Goal: Complete application form

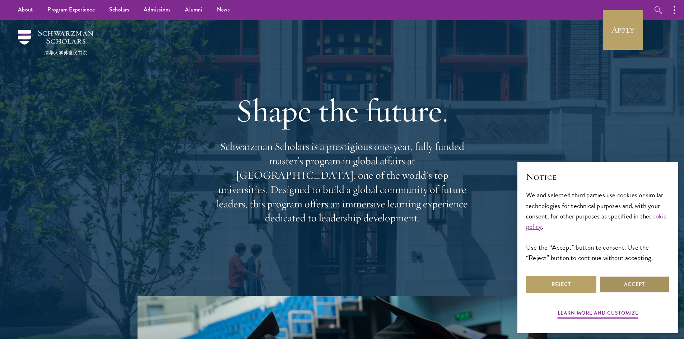
click at [639, 289] on button "Accept" at bounding box center [634, 284] width 70 height 17
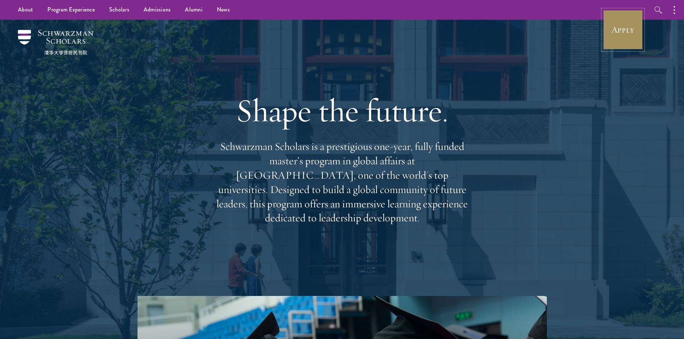
click at [608, 33] on link "Apply" at bounding box center [623, 30] width 40 height 40
click at [627, 39] on link "Apply" at bounding box center [623, 30] width 40 height 40
